Goal: Task Accomplishment & Management: Manage account settings

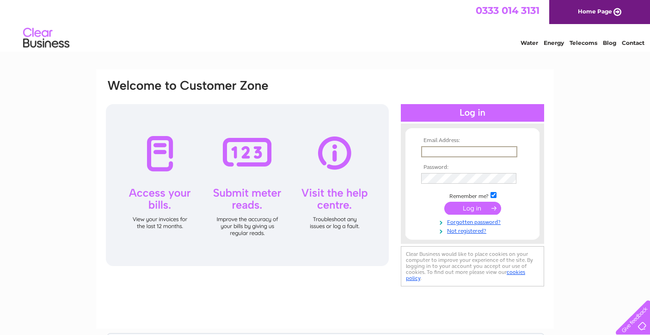
type input "Belleandbee@hotmail.com"
click at [473, 211] on input "submit" at bounding box center [472, 207] width 57 height 13
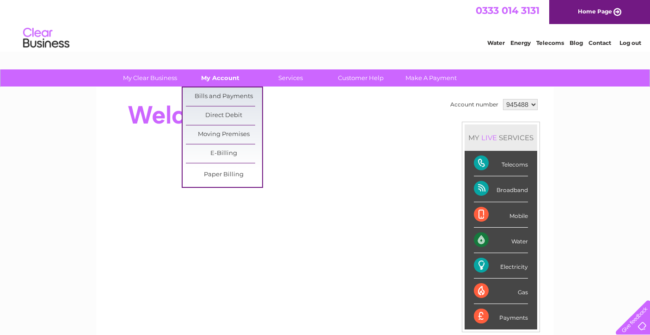
click at [214, 78] on link "My Account" at bounding box center [220, 77] width 76 height 17
click at [213, 96] on link "Bills and Payments" at bounding box center [224, 96] width 76 height 18
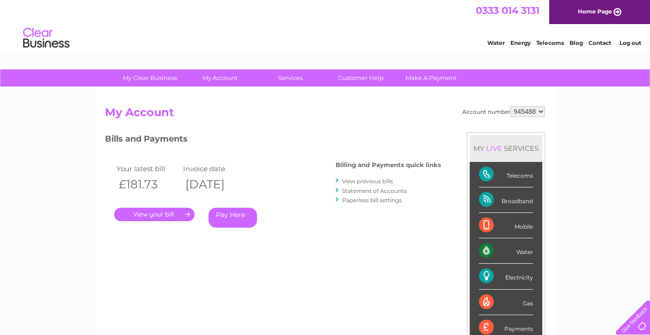
click at [155, 208] on link "." at bounding box center [154, 214] width 80 height 13
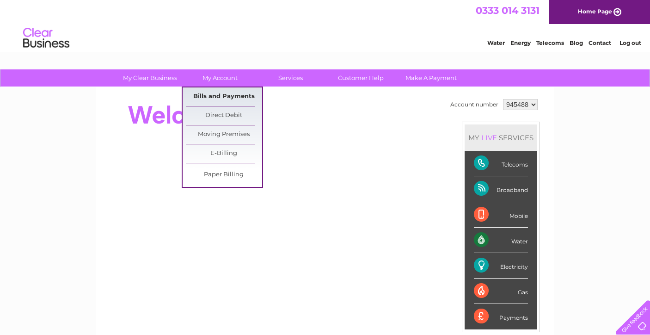
click at [223, 96] on link "Bills and Payments" at bounding box center [224, 96] width 76 height 18
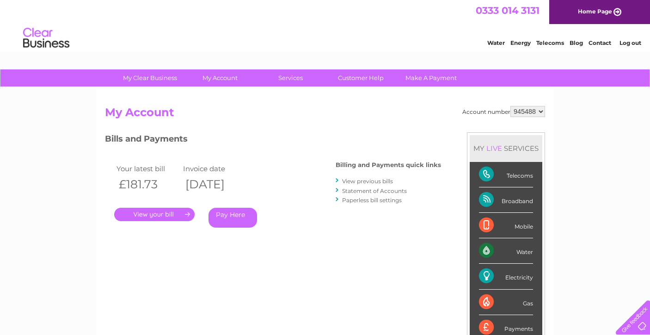
click at [160, 212] on link "." at bounding box center [154, 214] width 80 height 13
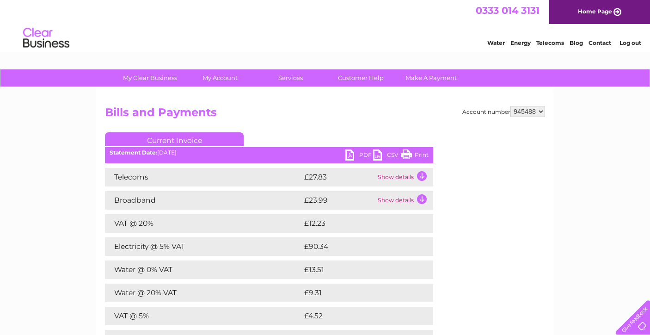
click at [362, 154] on link "PDF" at bounding box center [359, 155] width 28 height 13
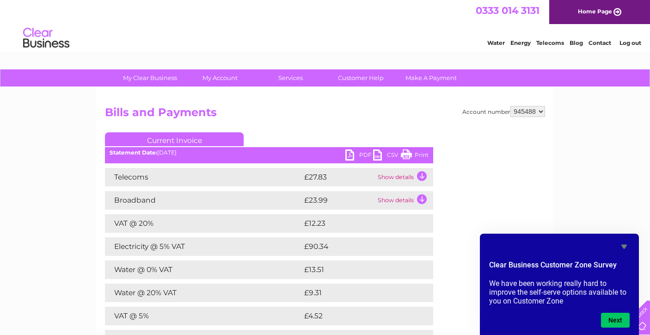
click at [316, 121] on h2 "Bills and Payments" at bounding box center [325, 115] width 440 height 18
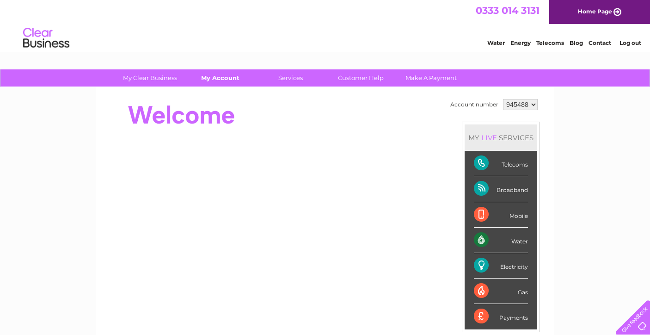
click at [211, 77] on link "My Account" at bounding box center [220, 77] width 76 height 17
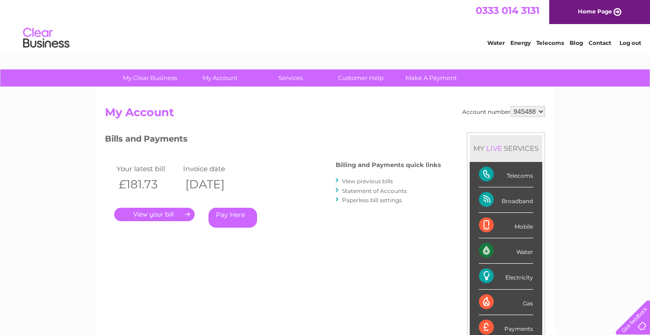
click at [166, 216] on link "." at bounding box center [154, 214] width 80 height 13
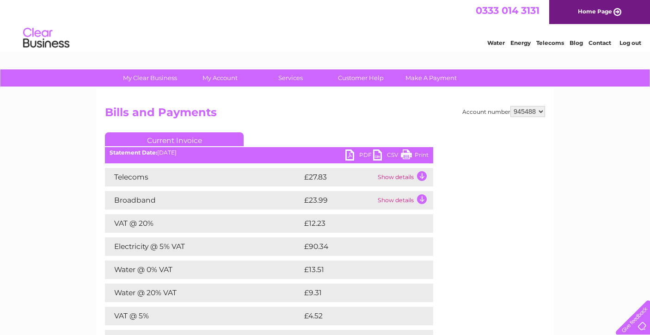
click at [422, 176] on td "Show details" at bounding box center [404, 177] width 58 height 18
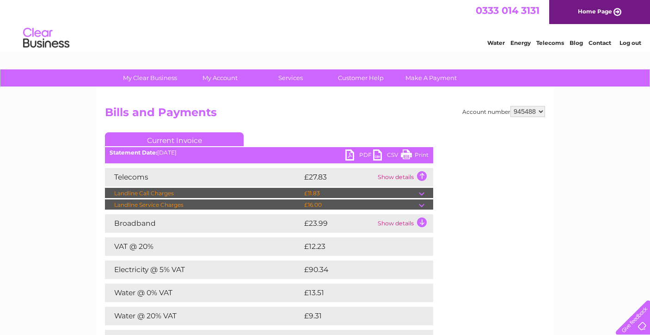
click at [420, 222] on td "Show details" at bounding box center [404, 223] width 58 height 18
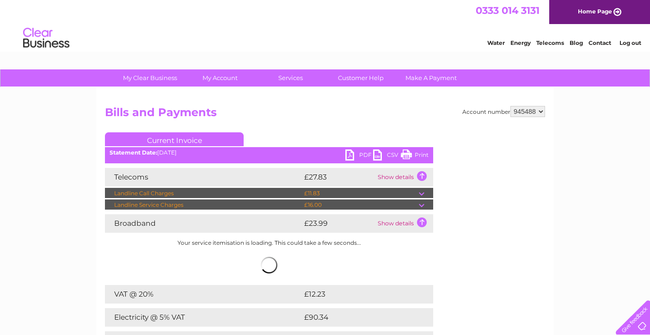
click at [420, 222] on td "Show details" at bounding box center [404, 223] width 58 height 18
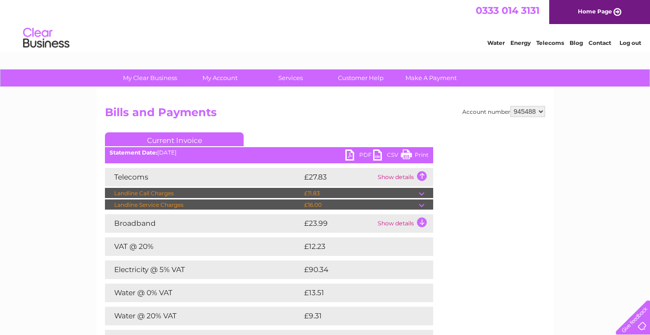
click at [419, 153] on link "Print" at bounding box center [415, 155] width 28 height 13
